Goal: Transaction & Acquisition: Purchase product/service

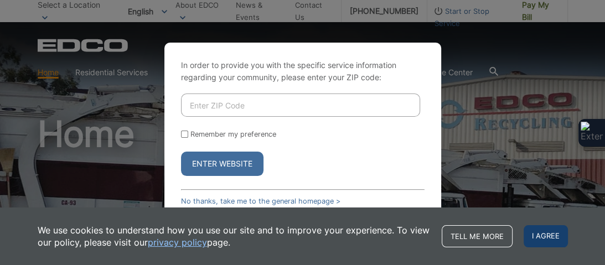
click at [539, 234] on span "I agree" at bounding box center [546, 236] width 44 height 22
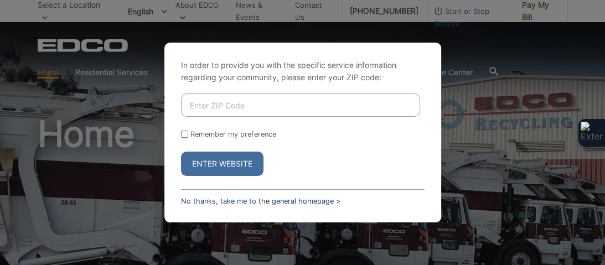
click at [341, 205] on link "No thanks, take me to the general homepage >" at bounding box center [260, 201] width 159 height 8
click at [509, 124] on div "In order to provide you with the specific service information regarding your co…" at bounding box center [302, 132] width 605 height 265
click at [341, 205] on link "No thanks, take me to the general homepage >" at bounding box center [260, 201] width 159 height 8
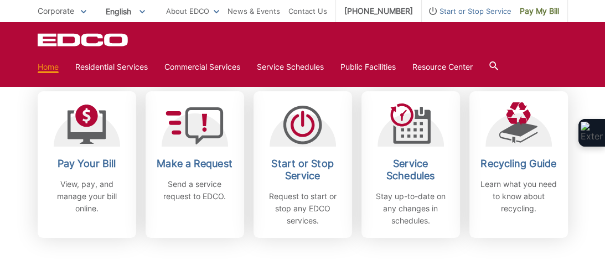
scroll to position [319, 0]
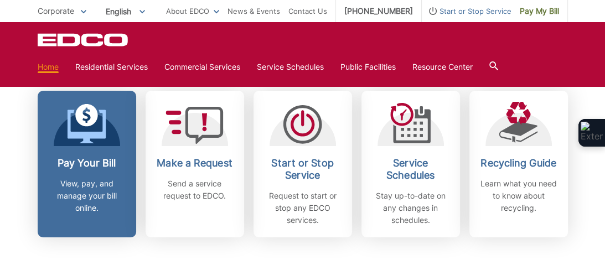
click at [71, 196] on p "View, pay, and manage your bill online." at bounding box center [87, 196] width 82 height 37
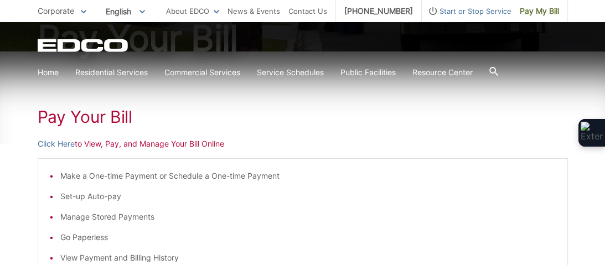
scroll to position [142, 0]
click at [61, 143] on link "Click Here" at bounding box center [56, 144] width 37 height 12
click at [523, 181] on li "Make a One-time Payment or Schedule a One-time Payment" at bounding box center [308, 177] width 496 height 12
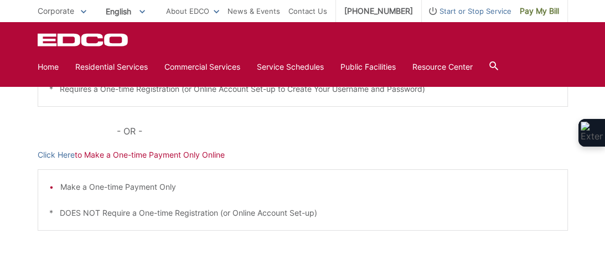
scroll to position [337, 0]
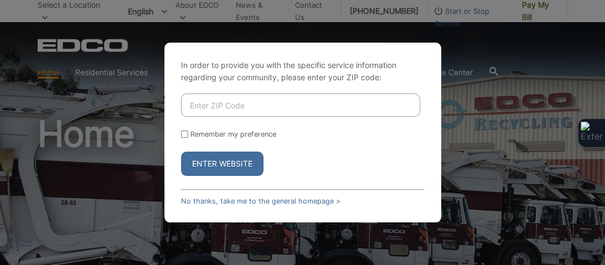
click at [513, 164] on div "In order to provide you with the specific service information regarding your co…" at bounding box center [302, 132] width 605 height 265
click at [341, 205] on link "No thanks, take me to the general homepage >" at bounding box center [260, 201] width 159 height 8
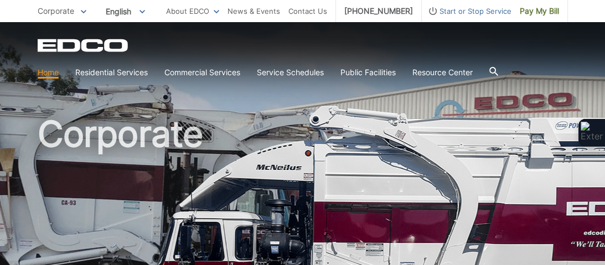
click at [466, 181] on h1 "Corporate" at bounding box center [303, 237] width 531 height 243
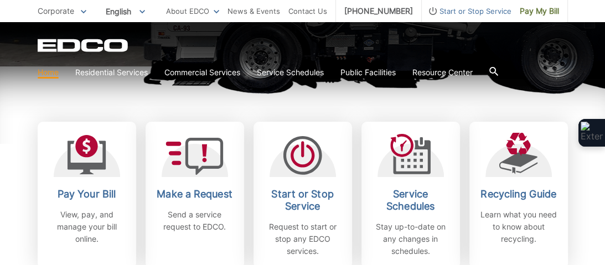
scroll to position [301, 0]
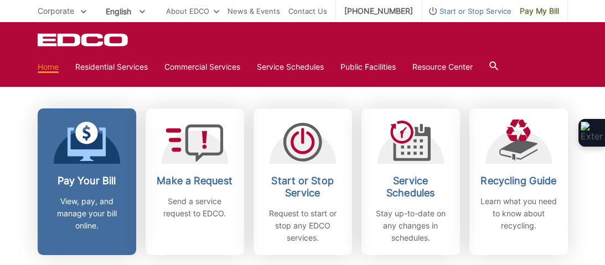
click at [74, 212] on p "View, pay, and manage your bill online." at bounding box center [87, 213] width 82 height 37
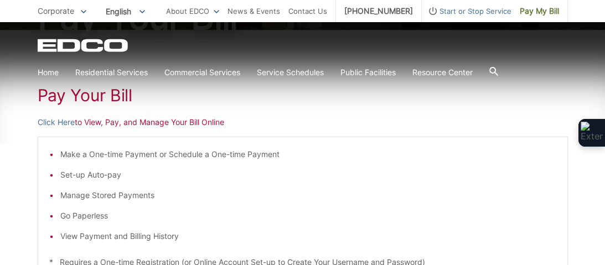
scroll to position [195, 0]
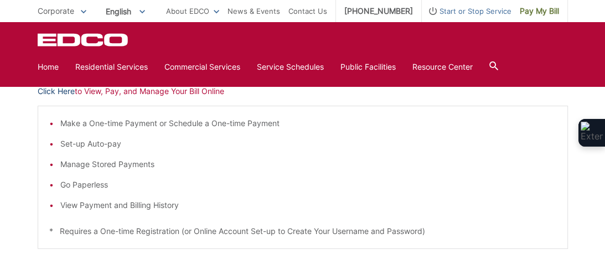
click at [61, 93] on link "Click Here" at bounding box center [56, 91] width 37 height 12
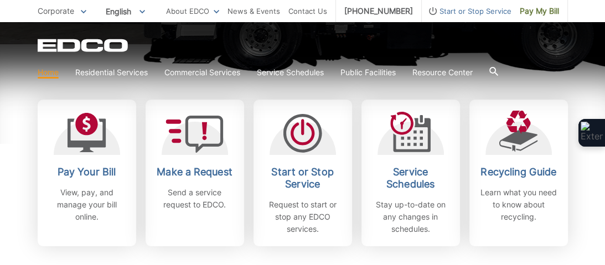
scroll to position [319, 0]
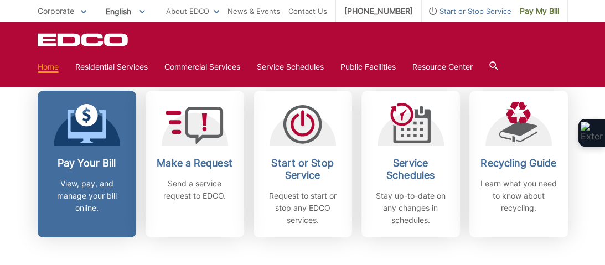
click at [89, 176] on div "Pay Your Bill View, pay, and manage your bill online." at bounding box center [87, 185] width 82 height 57
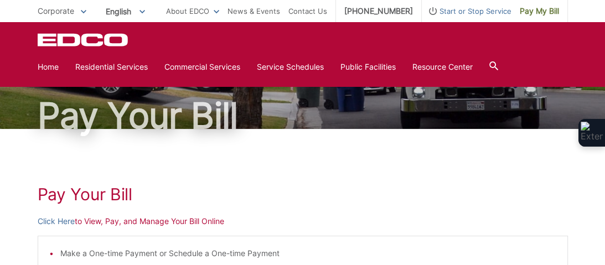
scroll to position [41, 0]
